Goal: Find specific page/section: Find specific page/section

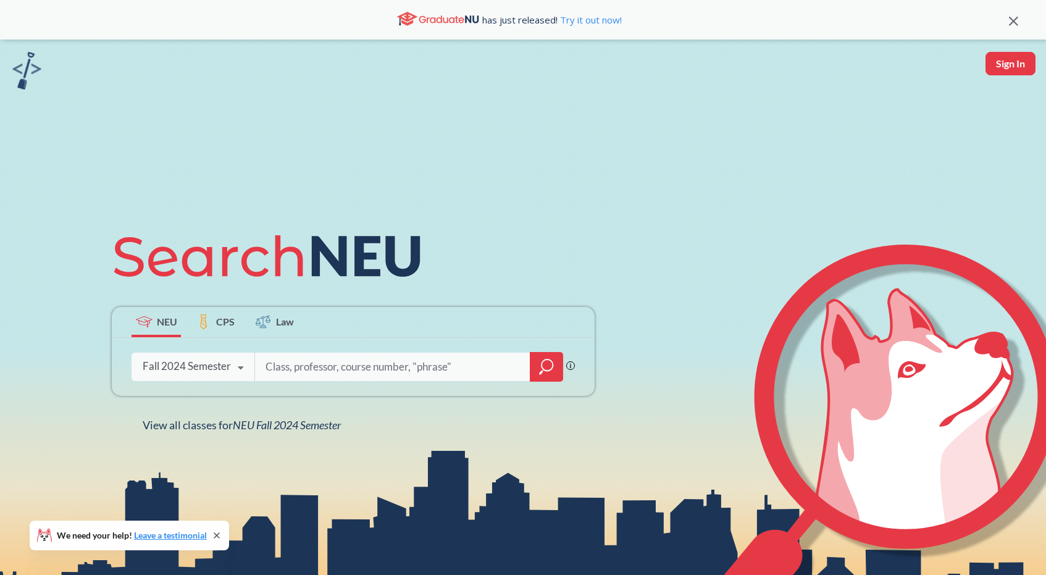
click at [180, 371] on div "Fall 2024 Semester" at bounding box center [187, 366] width 88 height 14
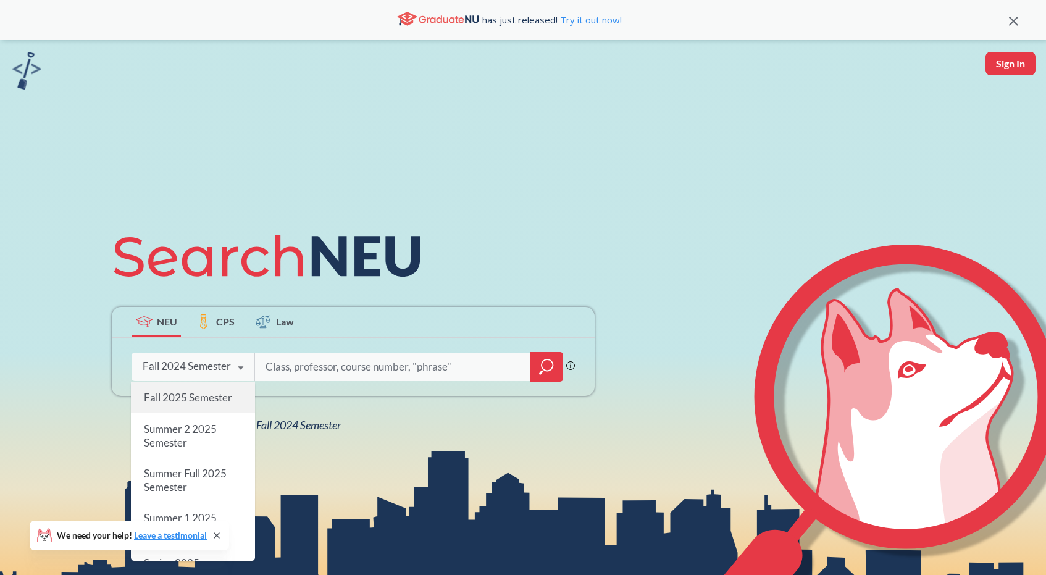
click at [180, 390] on div "Fall 2025 Semester" at bounding box center [193, 397] width 124 height 31
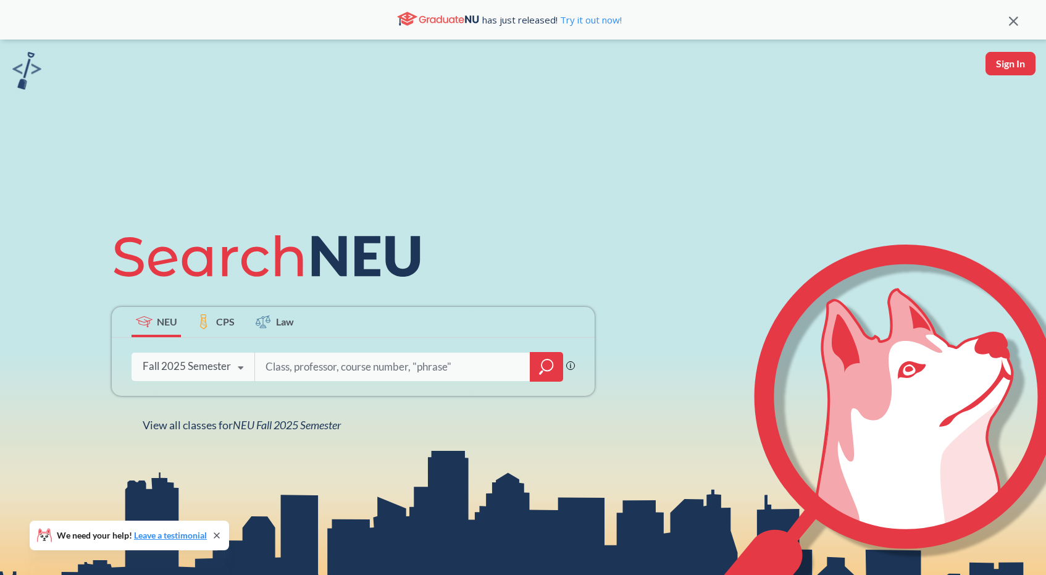
click at [330, 366] on input "search" at bounding box center [392, 367] width 257 height 26
click at [224, 364] on div "Fall 2025 Semester" at bounding box center [187, 366] width 88 height 14
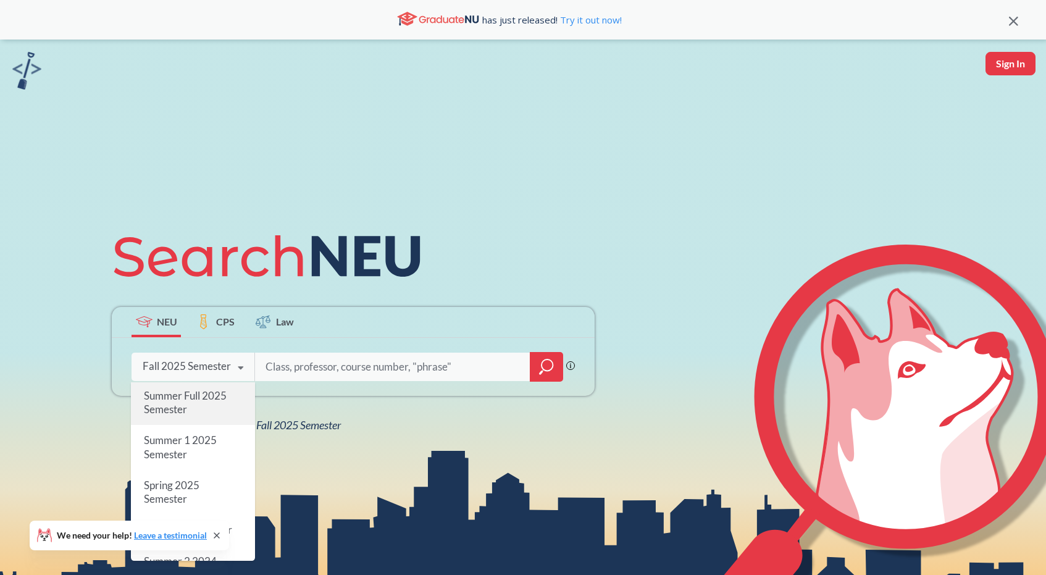
scroll to position [80, 0]
click at [204, 484] on div "Spring 2025 Semester" at bounding box center [193, 489] width 124 height 44
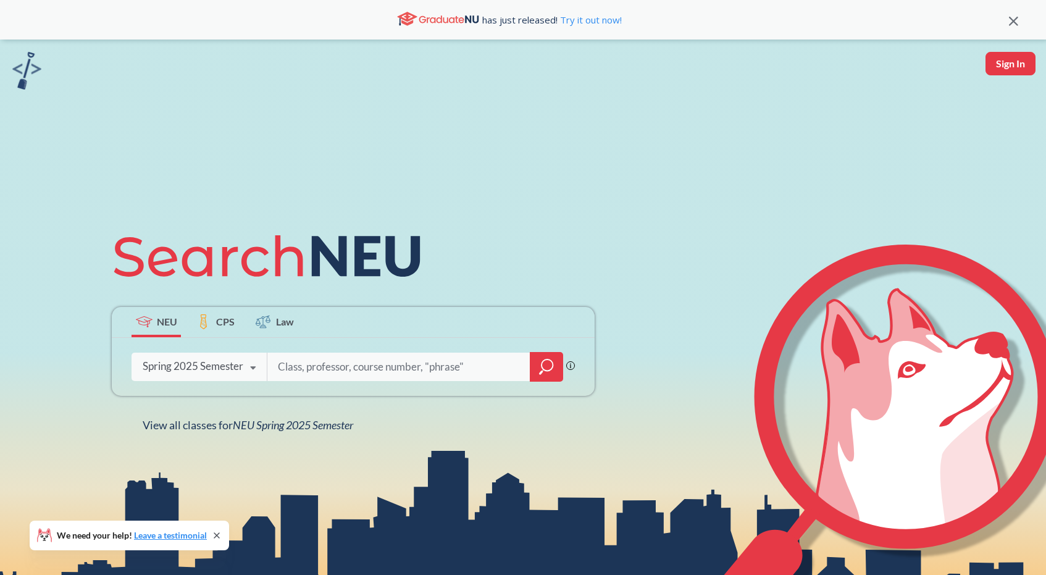
click at [301, 380] on div at bounding box center [415, 367] width 296 height 28
click at [302, 371] on input "search" at bounding box center [399, 367] width 245 height 26
type input "ds 5230"
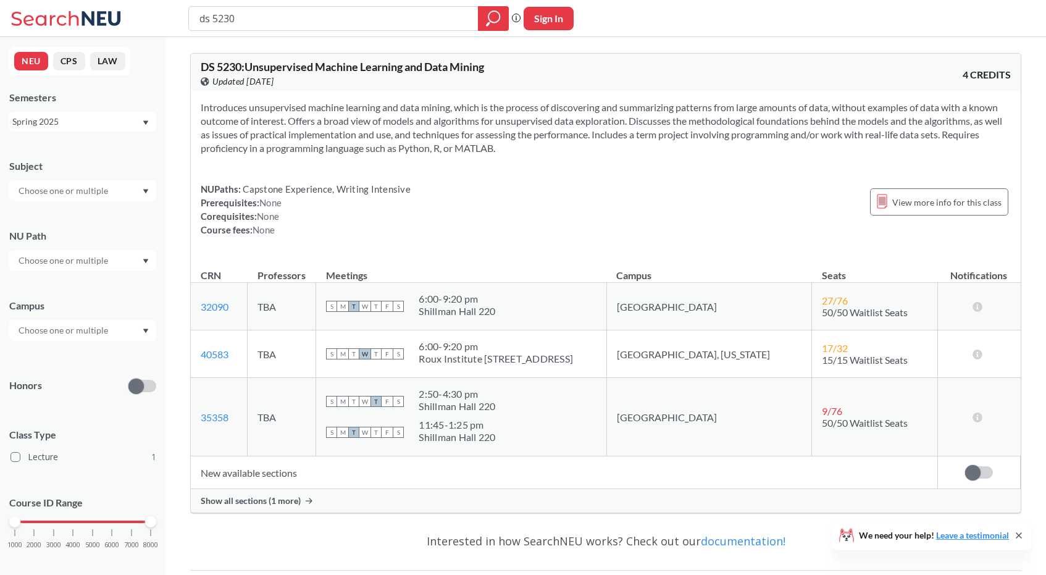
click at [277, 498] on span "Show all sections (1 more)" at bounding box center [251, 500] width 100 height 11
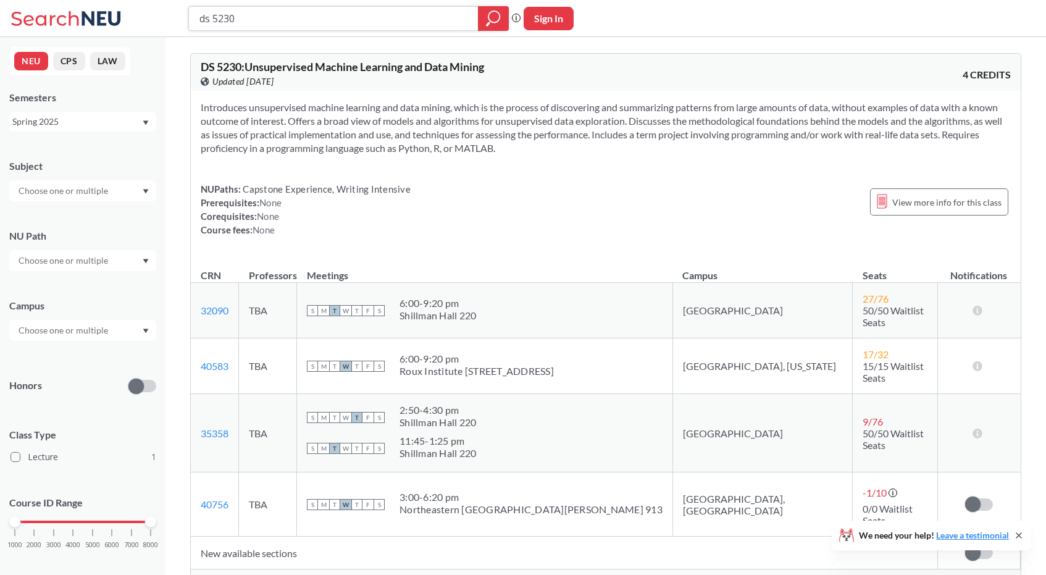
click at [252, 23] on input "ds 5230" at bounding box center [333, 18] width 271 height 21
type input "ds 5220"
